Goal: Navigation & Orientation: Find specific page/section

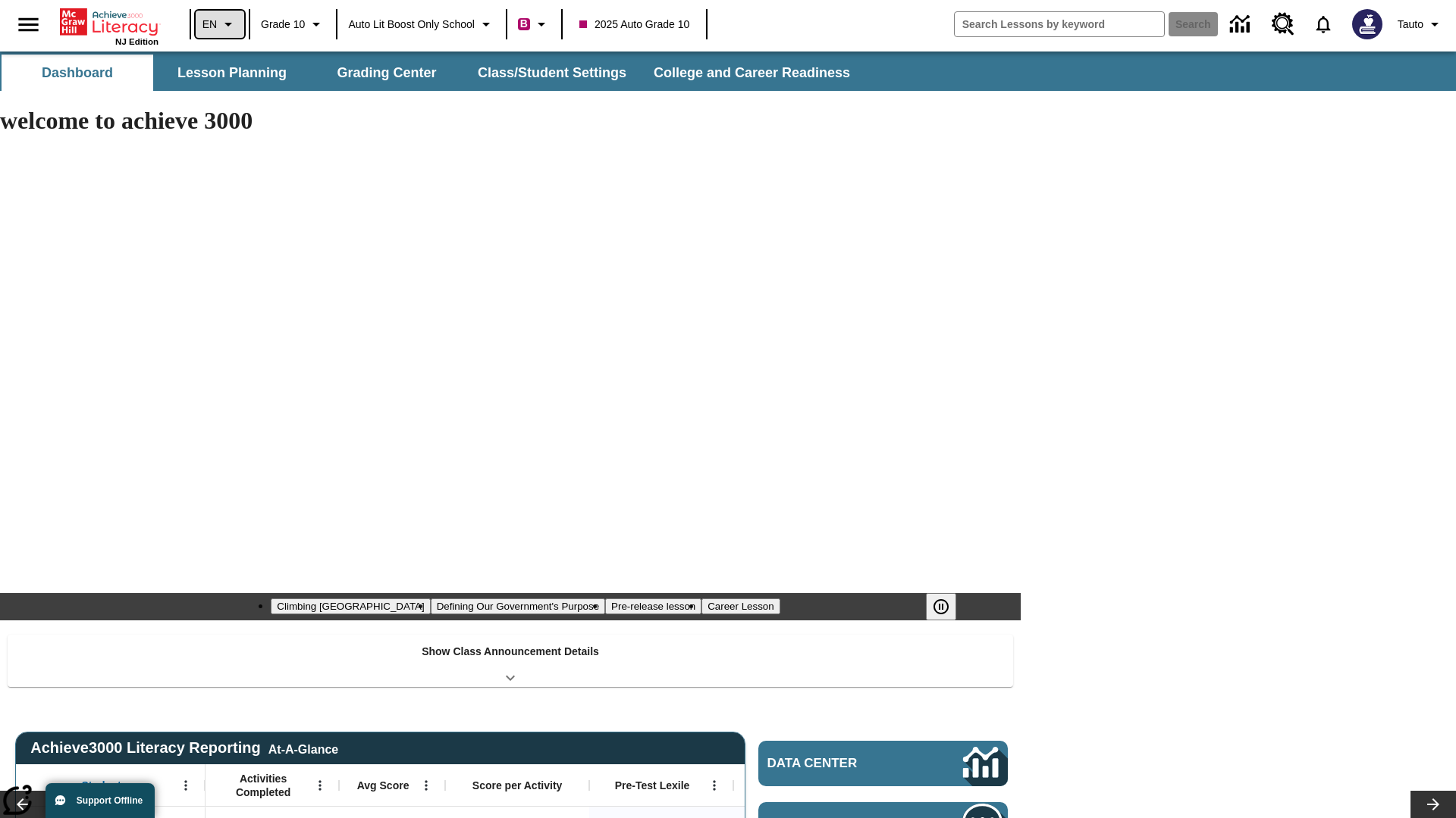
click at [220, 24] on icon "Language: EN, Select a language" at bounding box center [228, 24] width 19 height 19
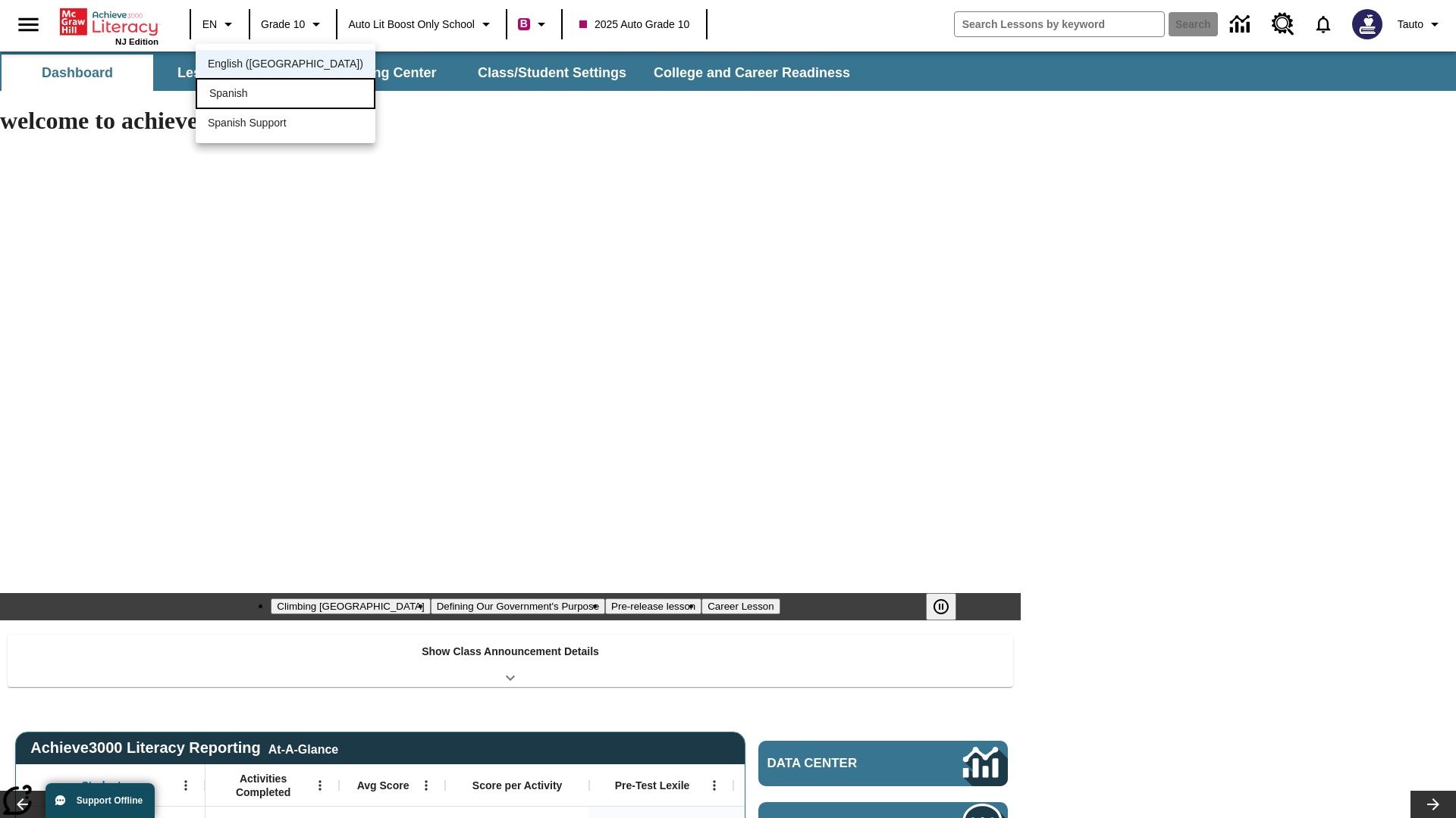
click at [253, 95] on div "Spanish" at bounding box center [285, 93] width 180 height 31
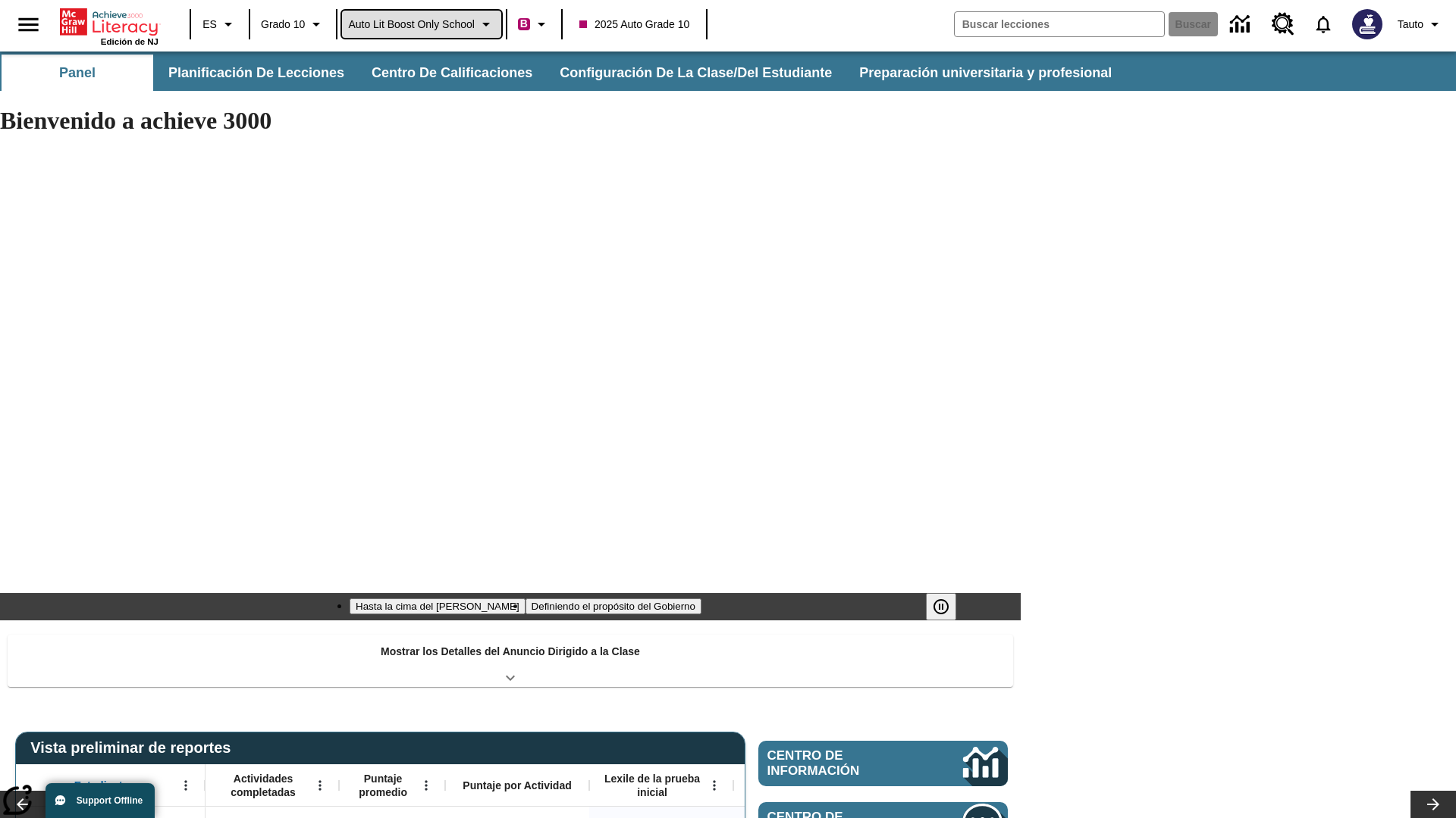
click at [427, 24] on span "Auto Lit Boost only School" at bounding box center [411, 24] width 127 height 16
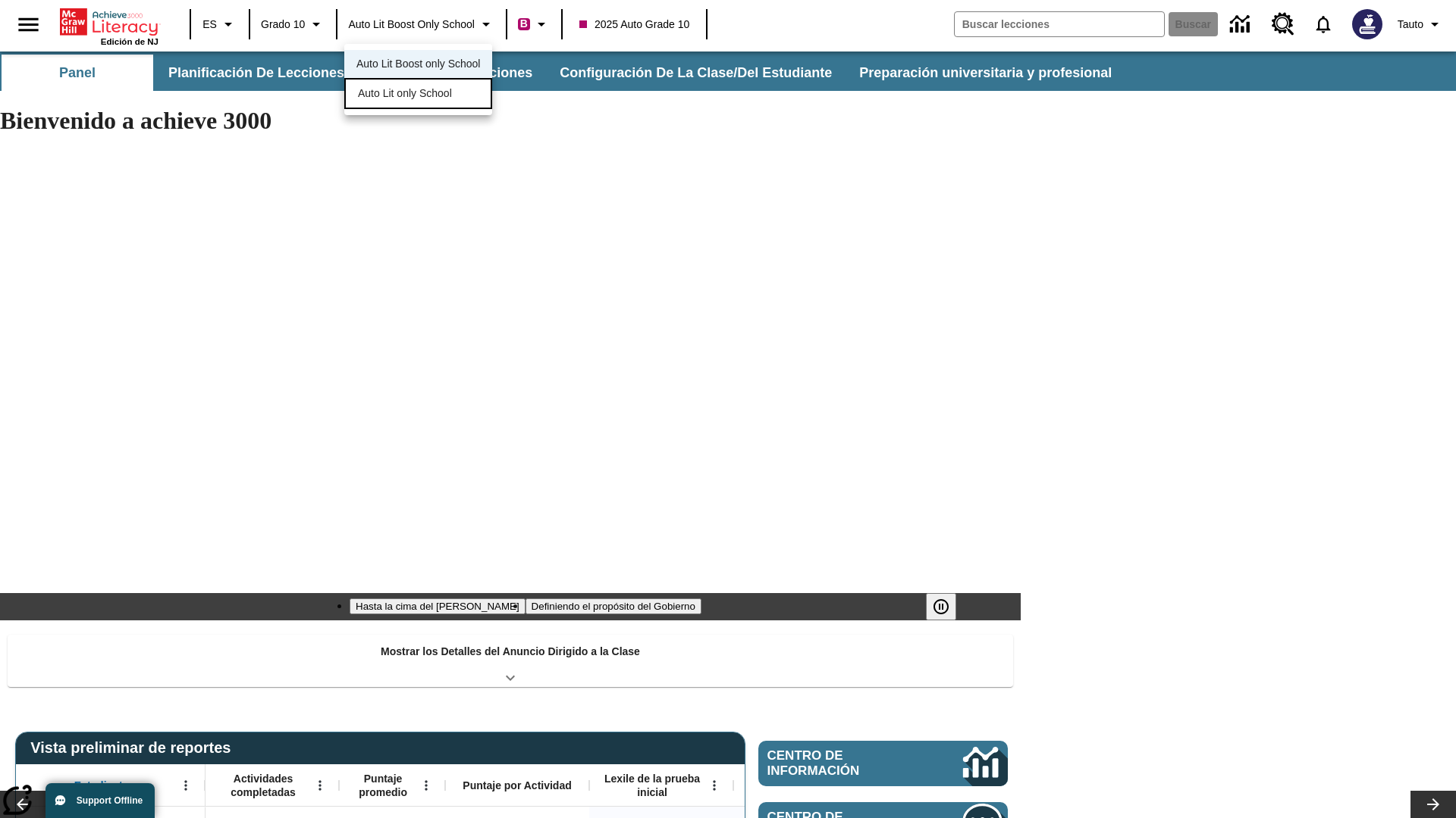
click at [405, 95] on span "Auto Lit only School" at bounding box center [405, 93] width 94 height 16
